Goal: Task Accomplishment & Management: Use online tool/utility

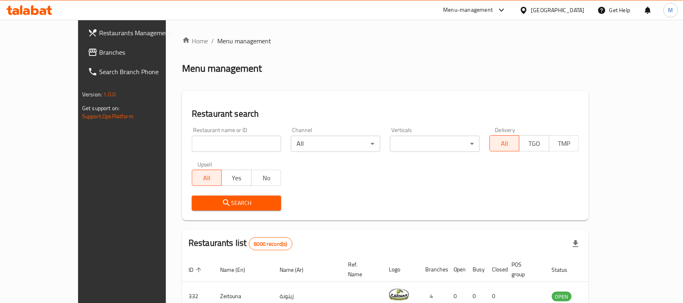
click at [575, 20] on div "​ Menu-management [GEOGRAPHIC_DATA] Get Help M Restaurants Management Branches …" at bounding box center [341, 161] width 683 height 283
click at [575, 9] on div "[GEOGRAPHIC_DATA]" at bounding box center [557, 10] width 53 height 9
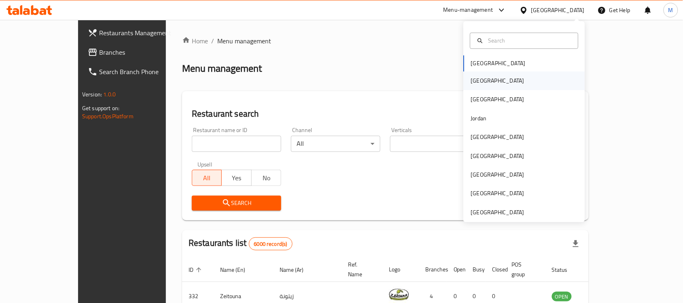
click at [488, 83] on div "[GEOGRAPHIC_DATA]" at bounding box center [524, 81] width 121 height 19
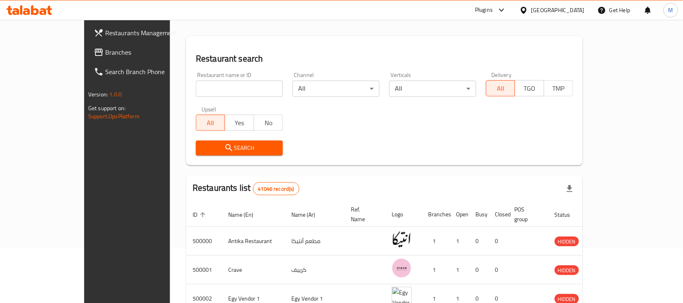
scroll to position [101, 0]
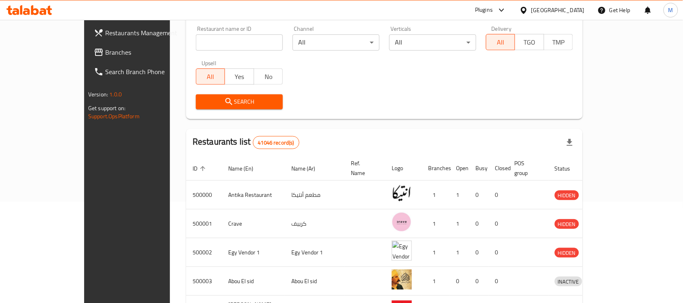
click at [208, 51] on div "Restaurant name or ID Restaurant name or ID" at bounding box center [239, 38] width 97 height 34
click at [211, 41] on input "search" at bounding box center [239, 42] width 87 height 16
paste input "704188"
type input "704188"
click button "Search" at bounding box center [239, 101] width 87 height 15
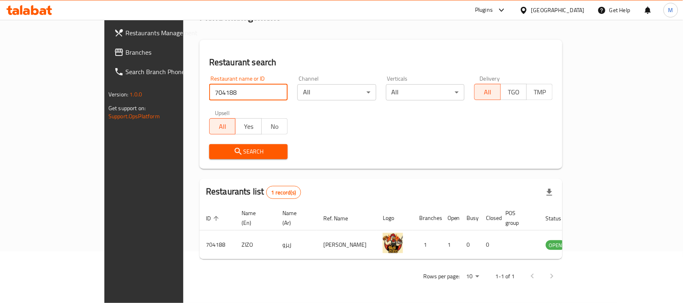
scroll to position [42, 0]
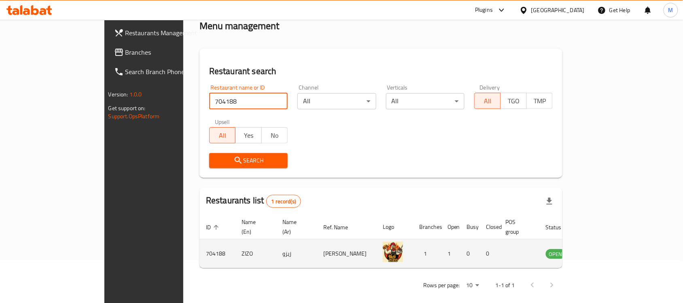
click at [199, 249] on td "704188" at bounding box center [217, 253] width 36 height 29
click at [199, 242] on td "704188" at bounding box center [217, 253] width 36 height 29
copy td "704188"
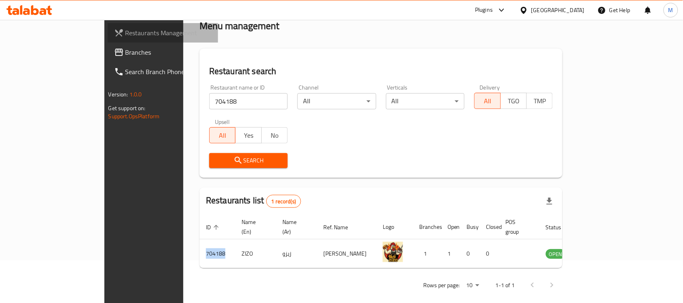
click at [125, 29] on span "Restaurants Management" at bounding box center [168, 33] width 87 height 10
